Goal: Transaction & Acquisition: Purchase product/service

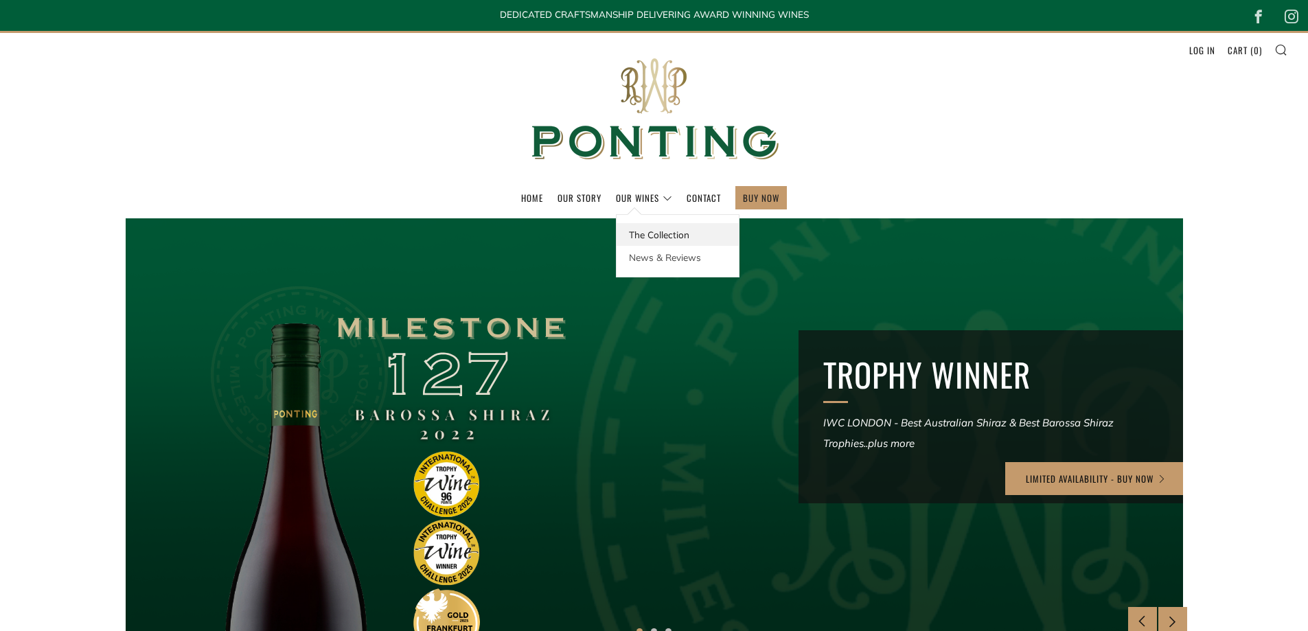
click at [650, 236] on link "The Collection" at bounding box center [678, 234] width 122 height 23
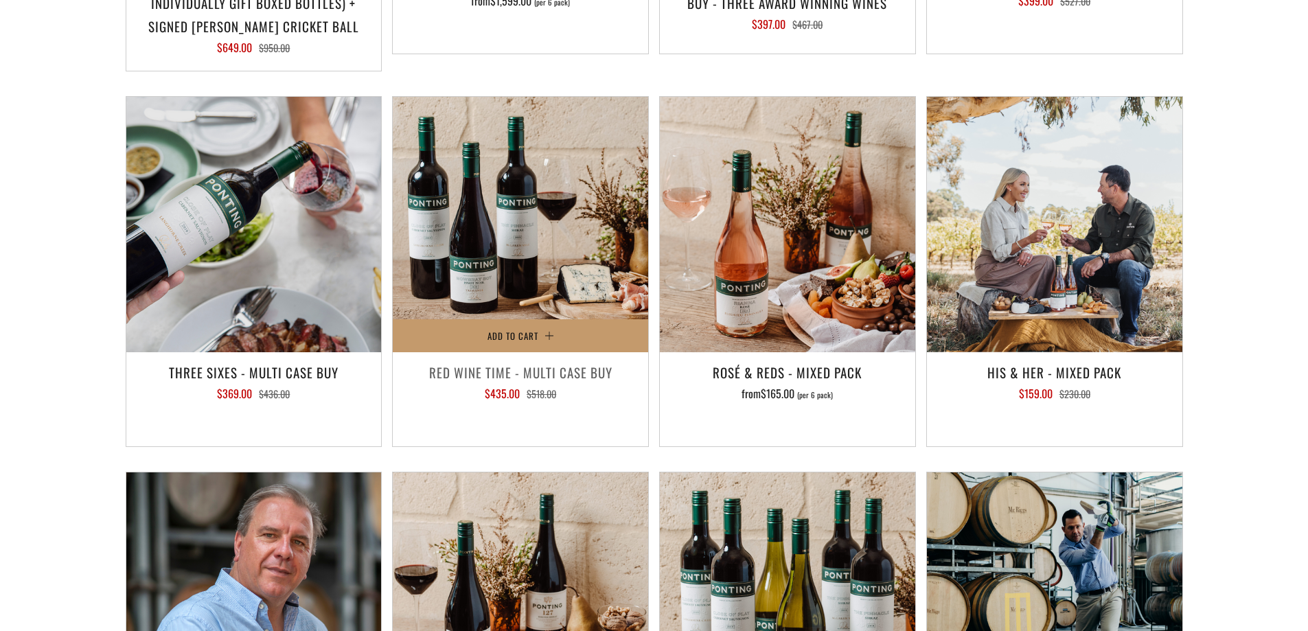
scroll to position [1763, 0]
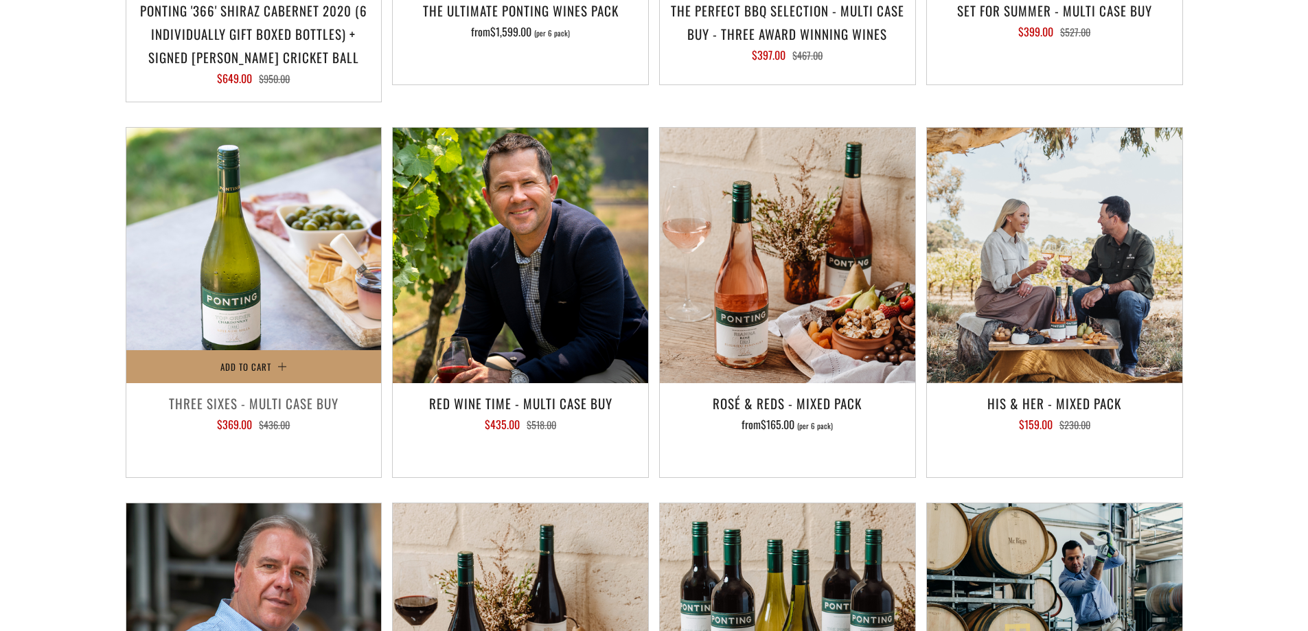
click at [227, 212] on img at bounding box center [253, 255] width 255 height 255
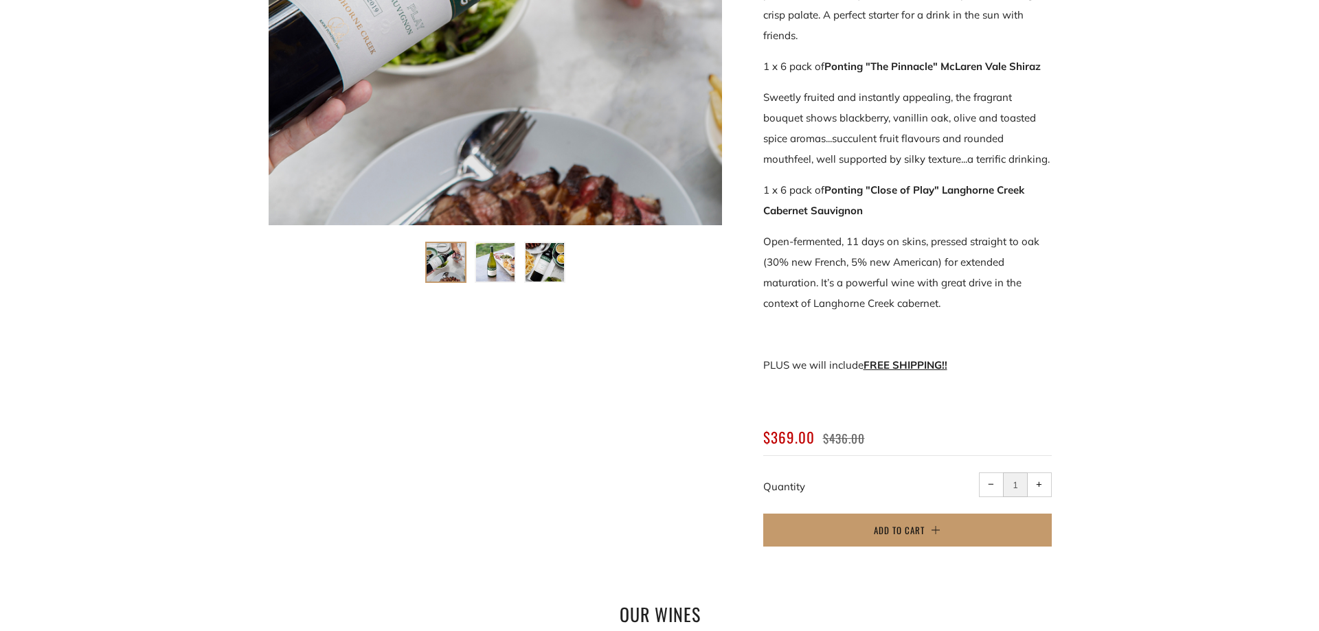
scroll to position [481, 0]
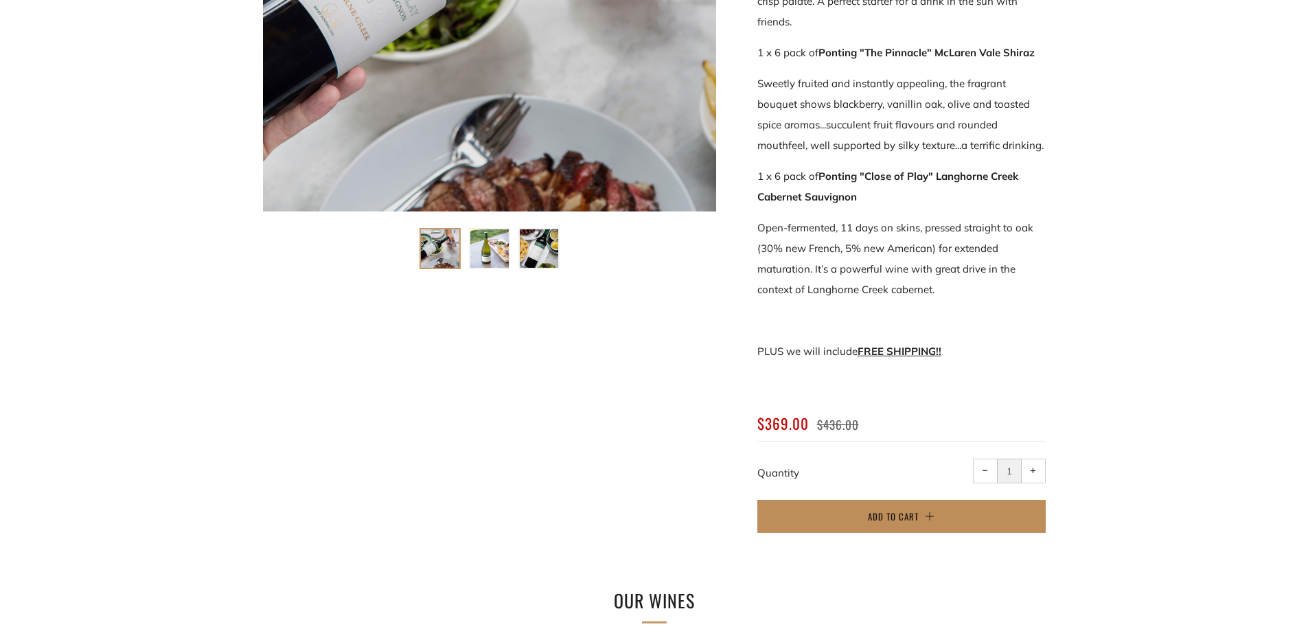
click at [919, 510] on button "Add to Cart" at bounding box center [901, 516] width 288 height 33
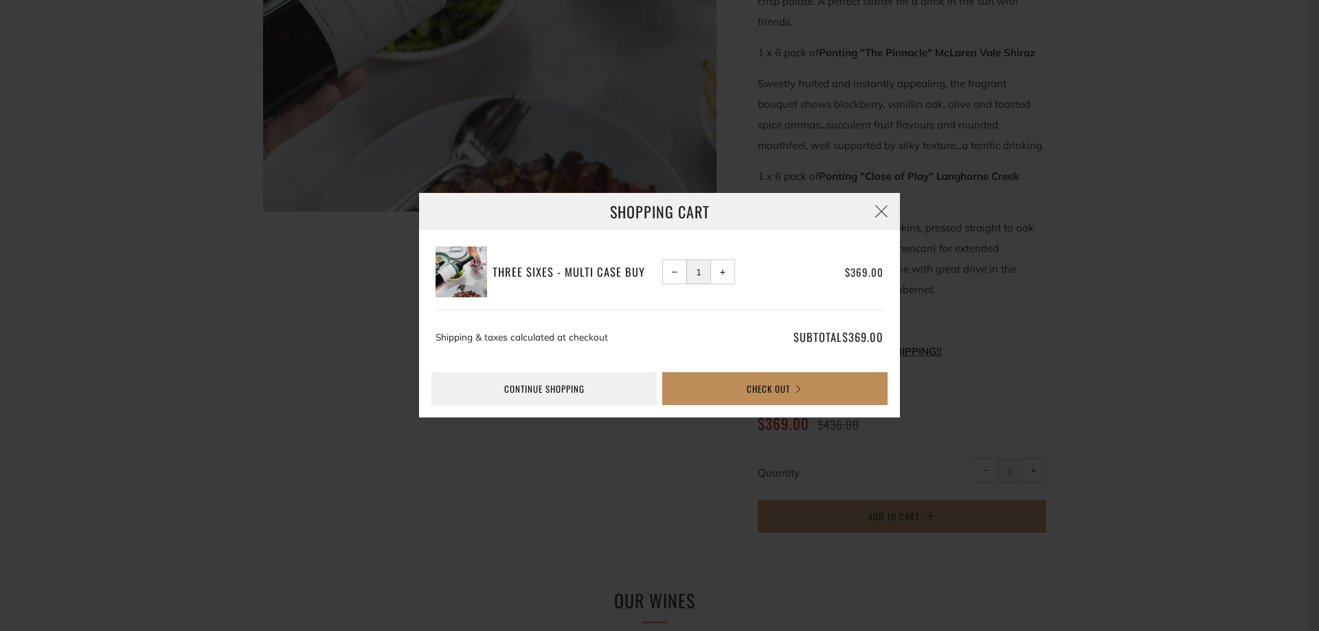
click at [783, 385] on button "Check Out" at bounding box center [774, 388] width 225 height 33
